Goal: Task Accomplishment & Management: Manage account settings

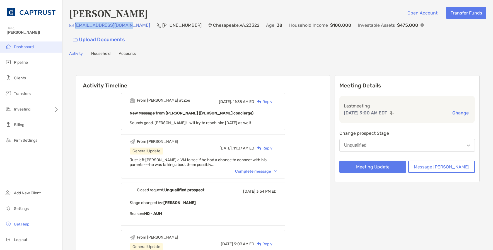
click at [29, 48] on span "Dashboard" at bounding box center [24, 47] width 20 height 5
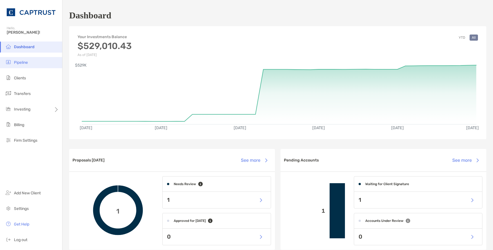
click at [26, 65] on li "Pipeline" at bounding box center [31, 62] width 62 height 11
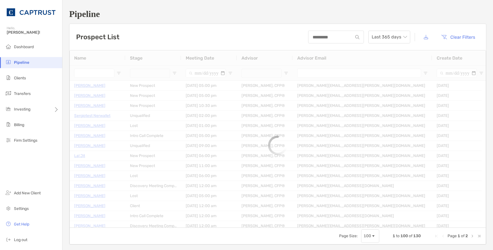
type input "*******"
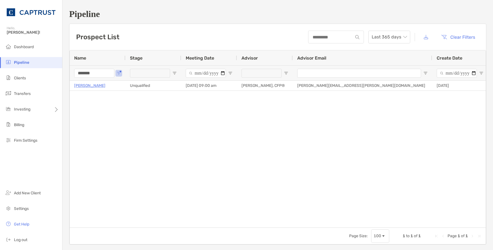
click at [94, 71] on input "*******" at bounding box center [94, 73] width 40 height 9
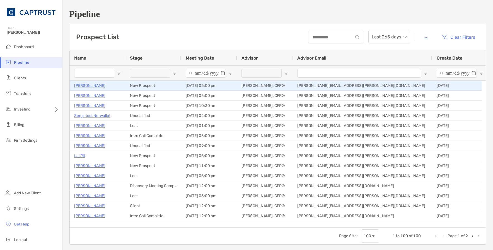
click at [92, 85] on p "[PERSON_NAME]" at bounding box center [89, 85] width 31 height 7
click at [91, 88] on p "[PERSON_NAME]" at bounding box center [89, 85] width 31 height 7
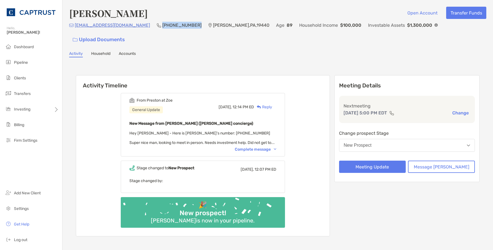
drag, startPoint x: 161, startPoint y: 28, endPoint x: 130, endPoint y: 31, distance: 31.6
click at [157, 29] on div "[PHONE_NUMBER]" at bounding box center [179, 25] width 45 height 7
copy p "[PHONE_NUMBER]"
click at [271, 147] on div "Complete message" at bounding box center [256, 149] width 42 height 5
drag, startPoint x: 120, startPoint y: 29, endPoint x: 75, endPoint y: 28, distance: 44.3
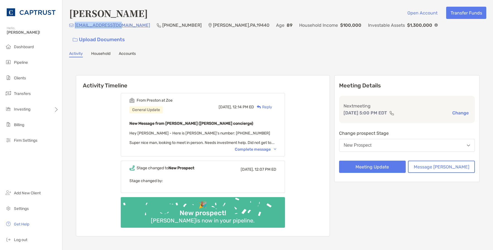
click at [75, 28] on div "rn1957@comcast.net (215) 362-8527 Hatfield , PA , 19440 Age 89 Household Income…" at bounding box center [277, 34] width 417 height 24
click at [29, 63] on li "Pipeline" at bounding box center [31, 62] width 62 height 11
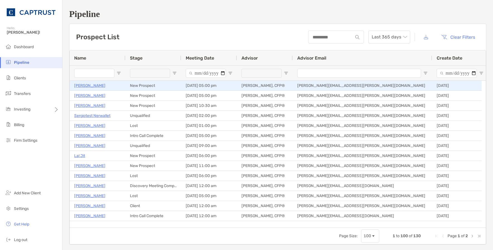
click at [94, 86] on p "[PERSON_NAME]" at bounding box center [89, 85] width 31 height 7
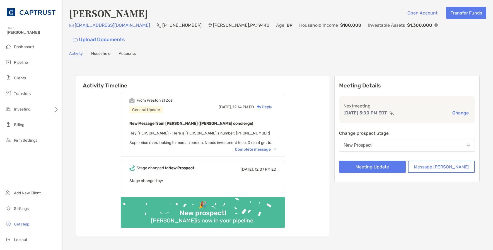
click at [371, 143] on div "New Prospect" at bounding box center [357, 145] width 28 height 5
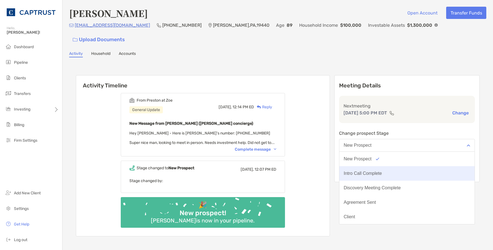
click at [382, 171] on div "Intro Call Complete" at bounding box center [362, 173] width 38 height 5
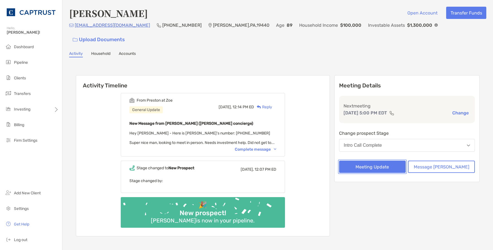
click at [385, 161] on button "Meeting Update" at bounding box center [372, 167] width 67 height 12
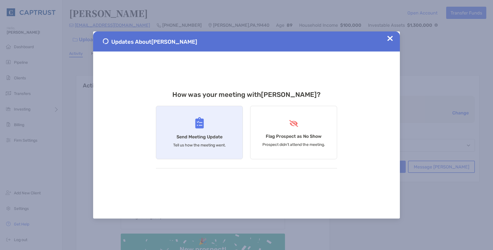
click at [169, 136] on div "Send Meeting Update Tell us how the meeting went." at bounding box center [199, 132] width 87 height 53
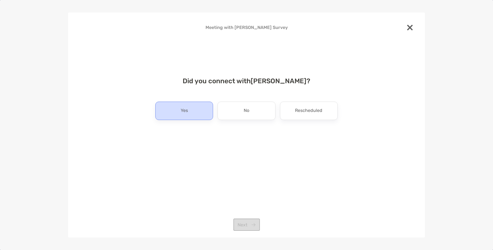
click at [197, 117] on div "Yes" at bounding box center [184, 111] width 58 height 18
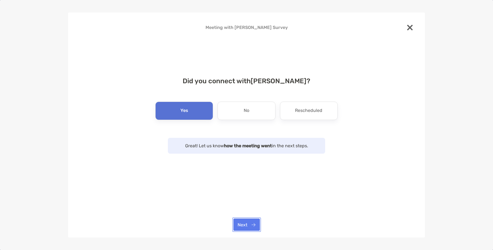
click at [250, 228] on button "Next" at bounding box center [246, 225] width 26 height 12
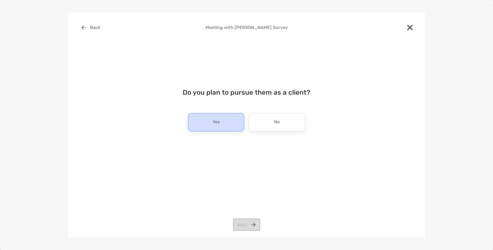
click at [233, 121] on div "Yes" at bounding box center [216, 122] width 56 height 18
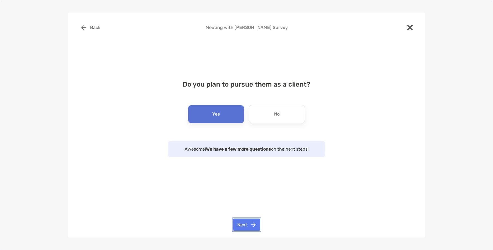
click at [255, 223] on button "Next" at bounding box center [246, 225] width 27 height 12
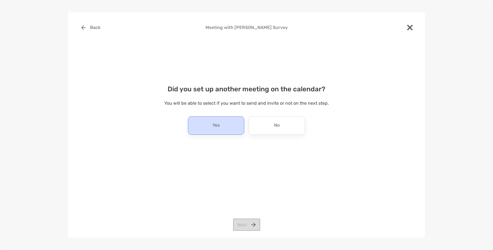
click at [220, 127] on p "Yes" at bounding box center [215, 125] width 7 height 9
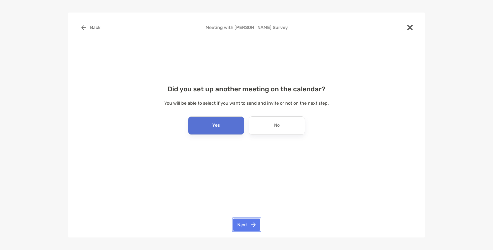
click at [250, 225] on button "Next" at bounding box center [246, 225] width 27 height 12
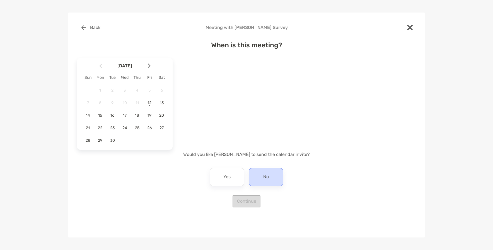
click at [267, 179] on p "No" at bounding box center [266, 177] width 6 height 9
click at [273, 177] on div "No" at bounding box center [265, 177] width 35 height 18
click at [349, 193] on div "When is this meeting? September 2025 Sun Mon Tue Wed Thu Fri Sat 1 2 3 4 5 6 7 …" at bounding box center [246, 121] width 339 height 173
click at [249, 199] on div "When is this meeting? September 2025 Sun Mon Tue Wed Thu Fri Sat 1 2 3 4 5 6 7 …" at bounding box center [246, 121] width 339 height 173
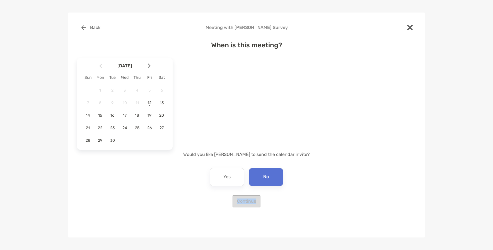
click at [251, 198] on div "When is this meeting? September 2025 Sun Mon Tue Wed Thu Fri Sat 1 2 3 4 5 6 7 …" at bounding box center [246, 121] width 339 height 173
drag, startPoint x: 256, startPoint y: 194, endPoint x: 243, endPoint y: 170, distance: 28.0
click at [217, 131] on div "September 2025 Sun Mon Tue Wed Thu Fri Sat 1 2 3 4 5 6 7 8 9 10 11 12 13 14 15 …" at bounding box center [246, 104] width 339 height 96
drag, startPoint x: 225, startPoint y: 181, endPoint x: 259, endPoint y: 177, distance: 34.2
click at [226, 181] on p "Yes" at bounding box center [226, 177] width 7 height 9
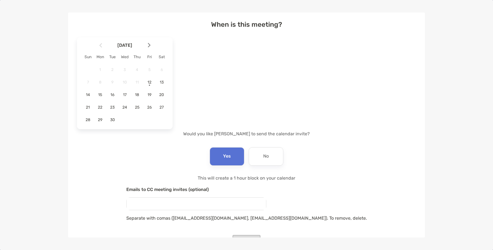
scroll to position [39, 0]
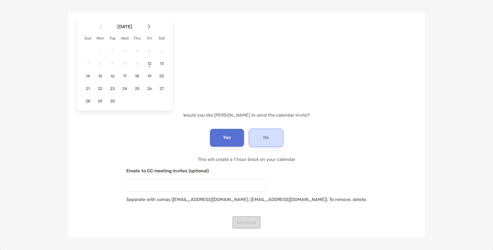
click at [274, 143] on div "No" at bounding box center [265, 138] width 35 height 18
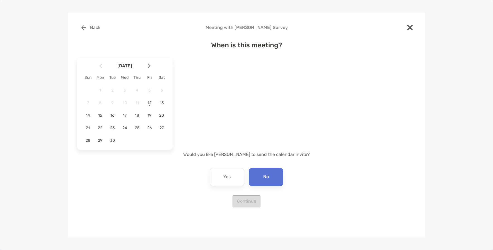
click at [268, 180] on p "No" at bounding box center [266, 177] width 6 height 9
click at [251, 199] on div "When is this meeting? September 2025 Sun Mon Tue Wed Thu Fri Sat 1 2 3 4 5 6 7 …" at bounding box center [246, 121] width 339 height 173
drag, startPoint x: 251, startPoint y: 199, endPoint x: 257, endPoint y: 194, distance: 7.5
click at [254, 198] on div "When is this meeting? September 2025 Sun Mon Tue Wed Thu Fri Sat 1 2 3 4 5 6 7 …" at bounding box center [246, 121] width 339 height 173
click at [408, 29] on img at bounding box center [410, 28] width 6 height 6
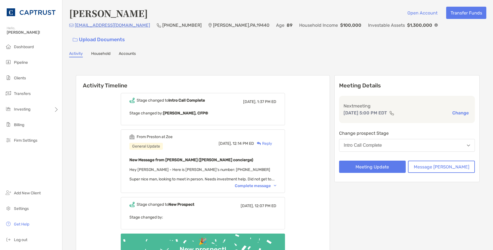
click at [272, 141] on div "Reply" at bounding box center [263, 144] width 18 height 6
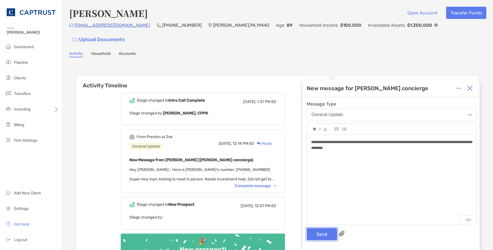
drag, startPoint x: 329, startPoint y: 233, endPoint x: 443, endPoint y: 176, distance: 127.6
click at [329, 232] on button "Send" at bounding box center [321, 234] width 30 height 12
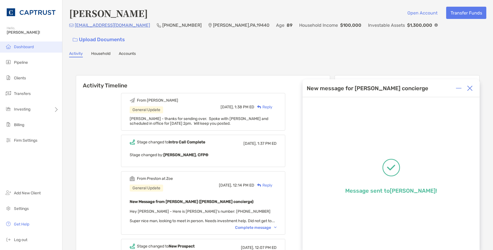
click at [16, 46] on span "Dashboard" at bounding box center [24, 47] width 20 height 5
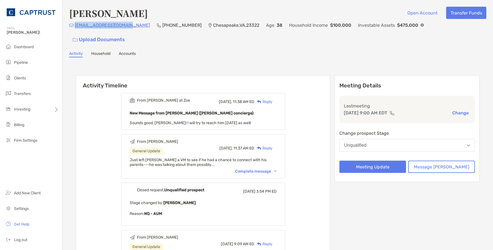
click at [30, 46] on span "Dashboard" at bounding box center [24, 47] width 20 height 5
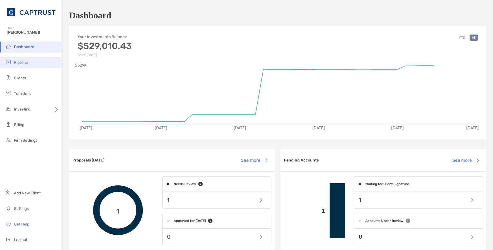
click at [15, 60] on li "Pipeline" at bounding box center [31, 62] width 62 height 11
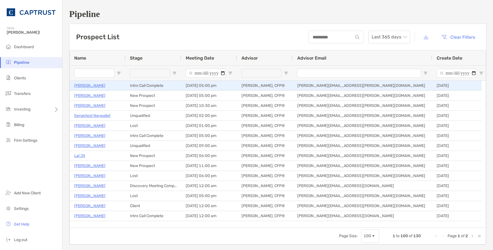
click at [89, 86] on p "[PERSON_NAME]" at bounding box center [89, 85] width 31 height 7
